Goal: Task Accomplishment & Management: Manage account settings

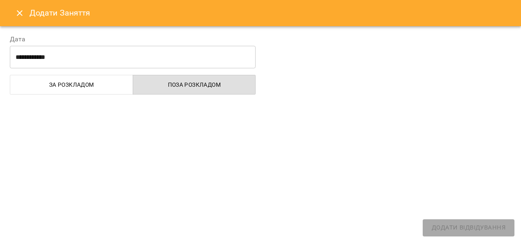
scroll to position [521, 0]
select select "**********"
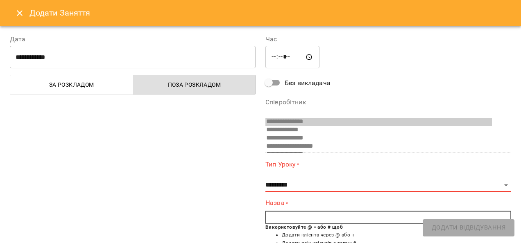
scroll to position [78, 0]
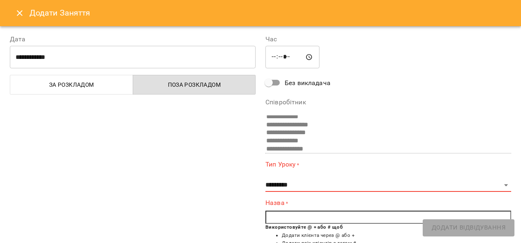
click at [16, 13] on icon "Close" at bounding box center [20, 13] width 10 height 10
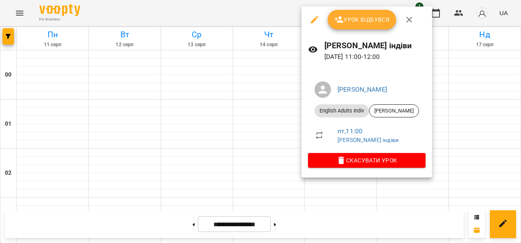
click at [366, 22] on span "Урок відбувся" at bounding box center [362, 20] width 56 height 10
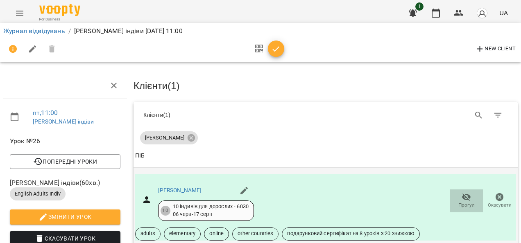
click at [462, 198] on icon "button" at bounding box center [466, 197] width 9 height 8
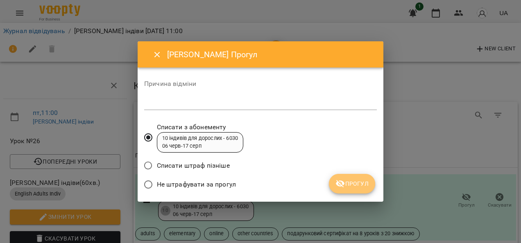
click at [361, 182] on span "Прогул" at bounding box center [351, 184] width 33 height 10
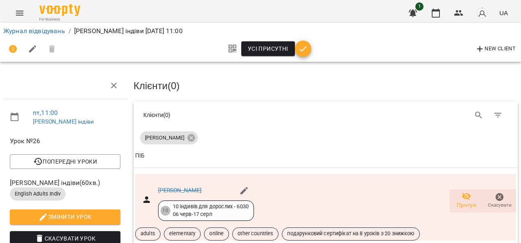
click at [308, 51] on span "button" at bounding box center [303, 49] width 16 height 10
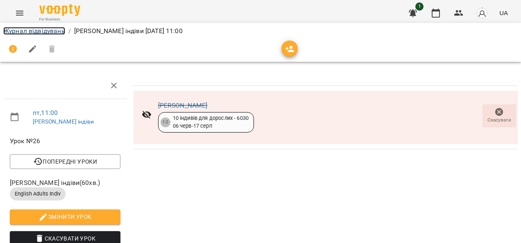
click at [56, 31] on link "Журнал відвідувань" at bounding box center [34, 31] width 62 height 8
